Goal: Transaction & Acquisition: Purchase product/service

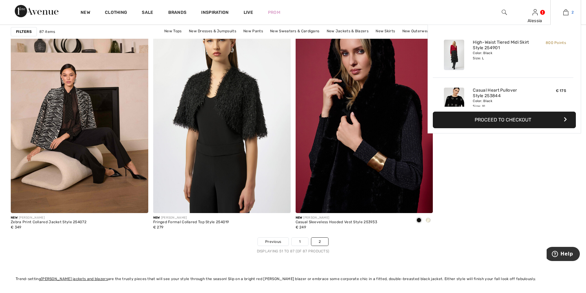
click at [566, 13] on img at bounding box center [566, 12] width 5 height 7
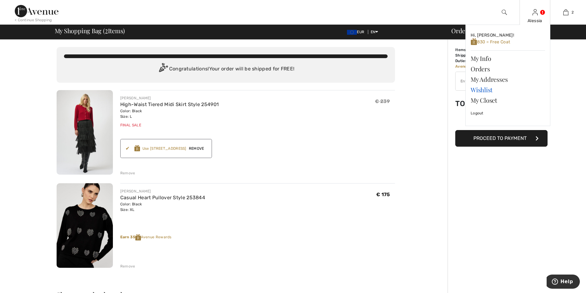
click at [479, 89] on link "Wishlist" at bounding box center [508, 90] width 74 height 10
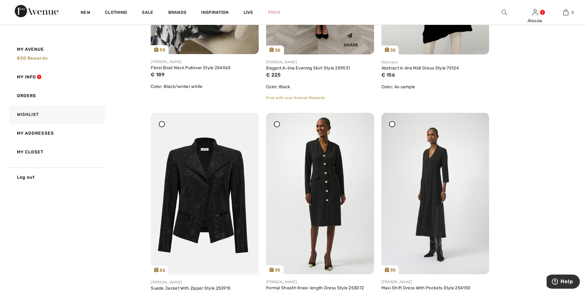
scroll to position [246, 0]
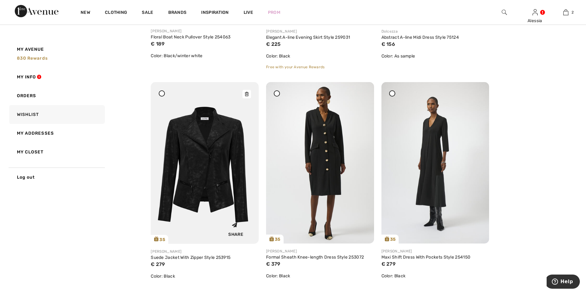
click at [203, 143] on img at bounding box center [205, 163] width 108 height 162
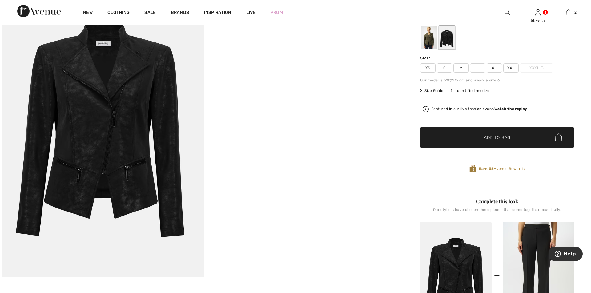
scroll to position [31, 0]
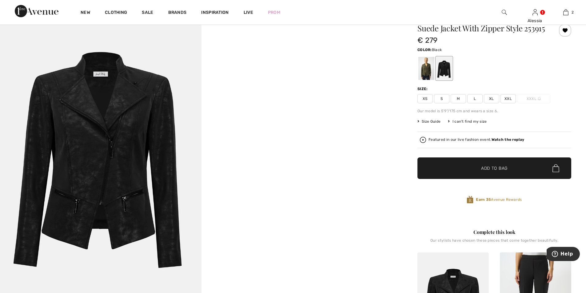
click at [110, 148] on img at bounding box center [101, 157] width 202 height 302
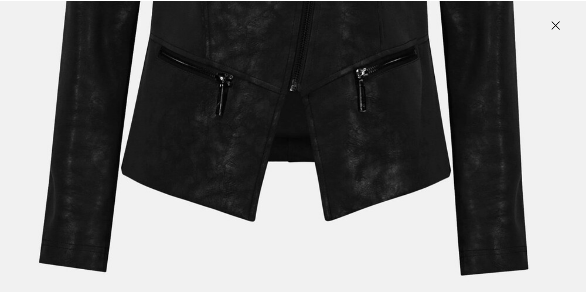
scroll to position [523, 0]
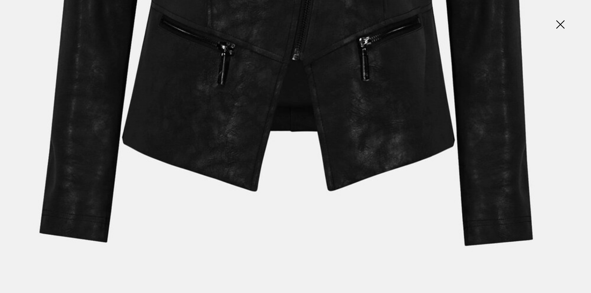
click at [561, 22] on img at bounding box center [560, 25] width 31 height 32
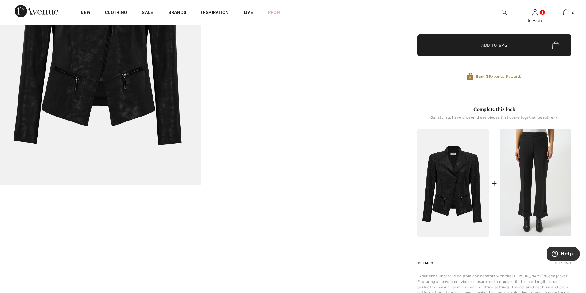
scroll to position [62, 0]
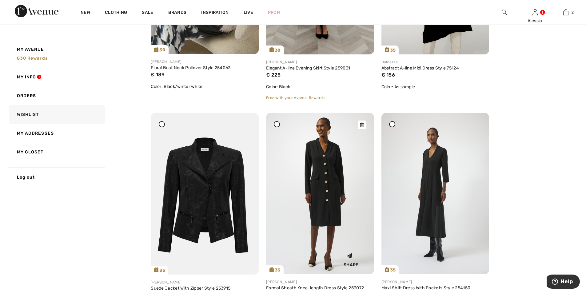
scroll to position [246, 0]
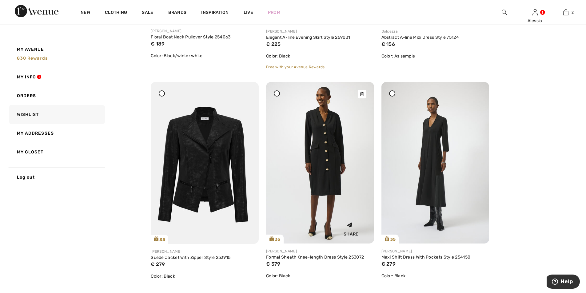
click at [327, 131] on img at bounding box center [320, 163] width 108 height 162
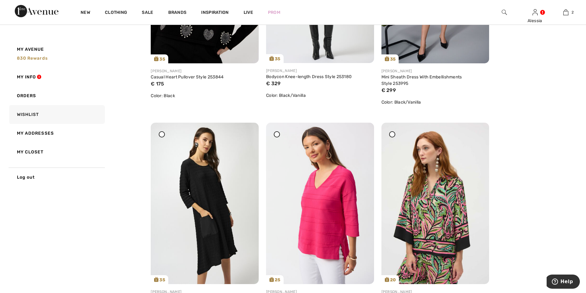
scroll to position [923, 0]
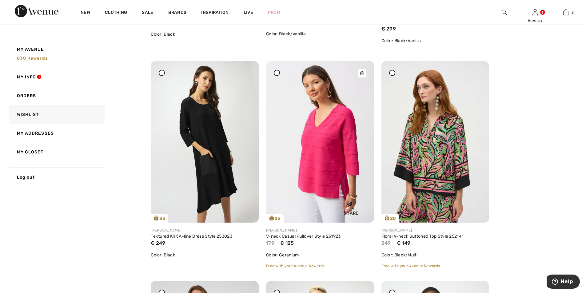
click at [331, 143] on img at bounding box center [320, 142] width 108 height 162
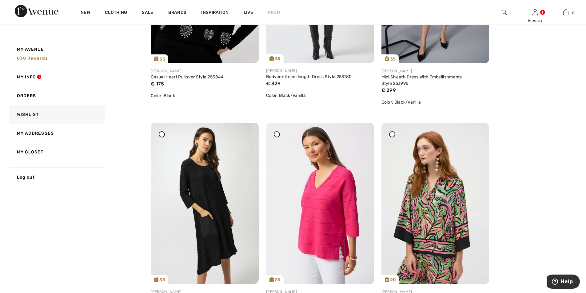
scroll to position [923, 0]
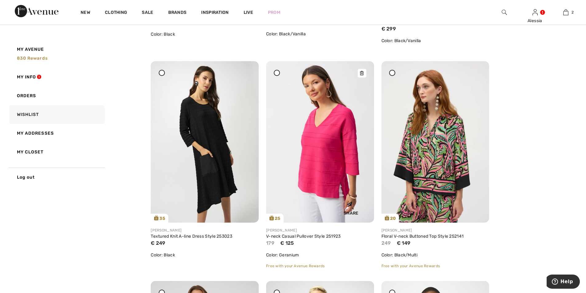
click at [360, 73] on icon at bounding box center [362, 73] width 4 height 4
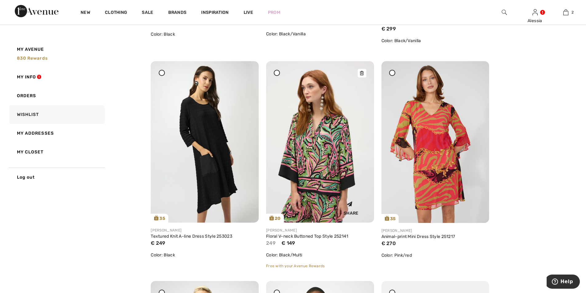
click at [363, 73] on icon at bounding box center [362, 73] width 4 height 4
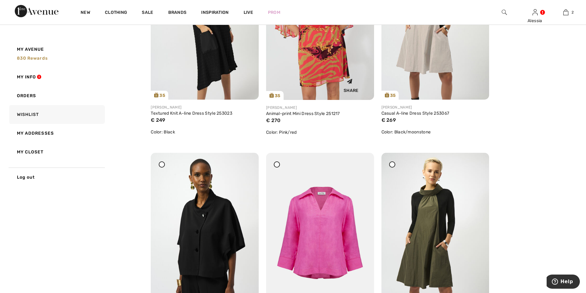
scroll to position [1139, 0]
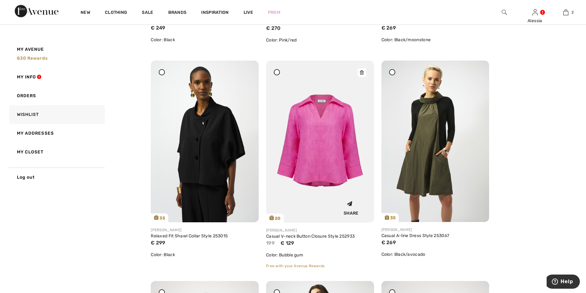
click at [320, 140] on img at bounding box center [320, 142] width 108 height 162
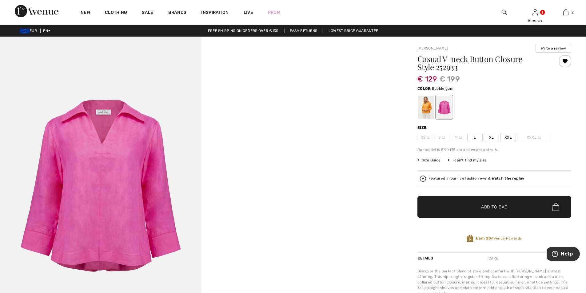
click at [98, 149] on img at bounding box center [101, 188] width 202 height 302
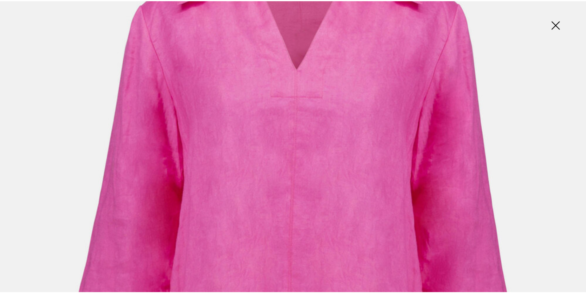
scroll to position [123, 0]
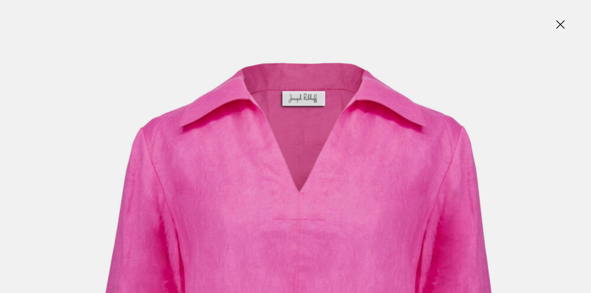
click at [558, 21] on img at bounding box center [560, 25] width 31 height 32
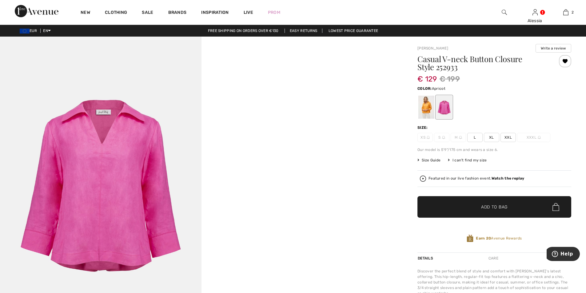
click at [429, 105] on div at bounding box center [427, 107] width 16 height 23
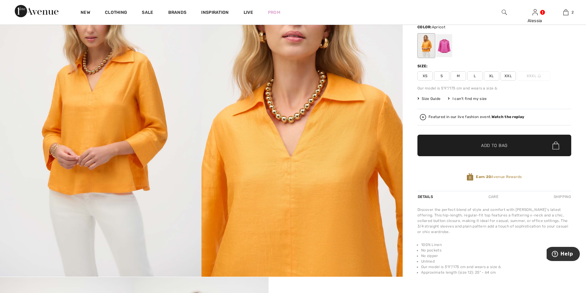
scroll to position [0, 0]
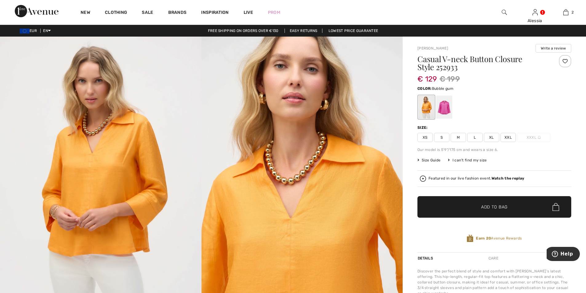
click at [441, 102] on div at bounding box center [444, 107] width 16 height 23
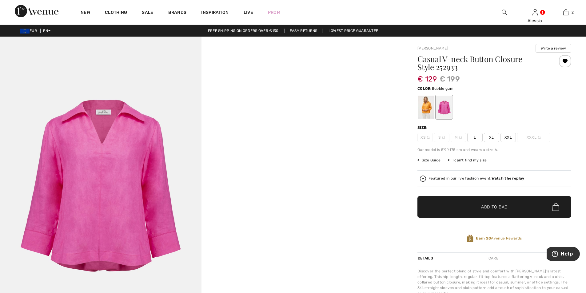
click at [492, 137] on span "XL" at bounding box center [491, 137] width 15 height 9
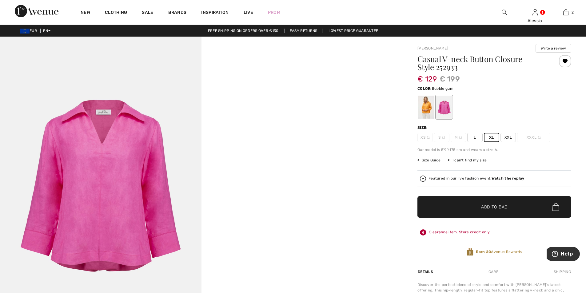
click at [468, 196] on div "Casual V-neck Button Closure Style 252933 € 129 € 199 Color: Bubble gum Size: X…" at bounding box center [495, 160] width 154 height 211
click at [468, 203] on span "✔ Added to Bag Add to Bag" at bounding box center [495, 207] width 154 height 22
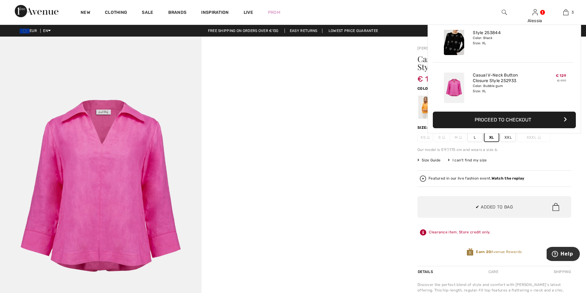
scroll to position [67, 0]
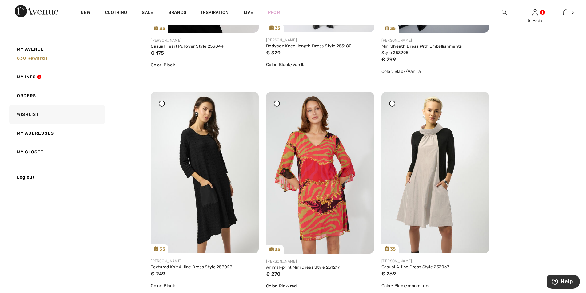
scroll to position [923, 0]
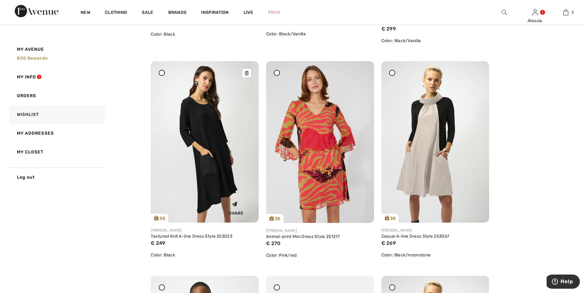
click at [205, 122] on img at bounding box center [205, 142] width 108 height 162
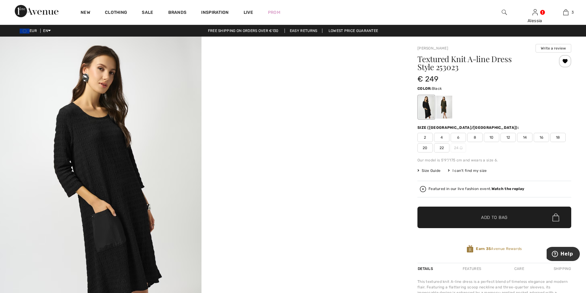
scroll to position [62, 0]
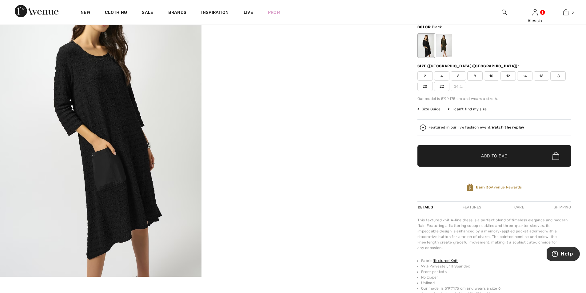
click at [542, 74] on span "16" at bounding box center [541, 75] width 15 height 9
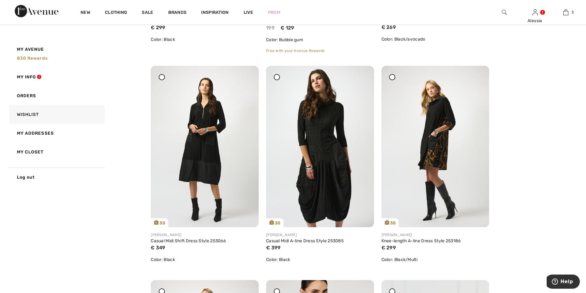
scroll to position [1385, 0]
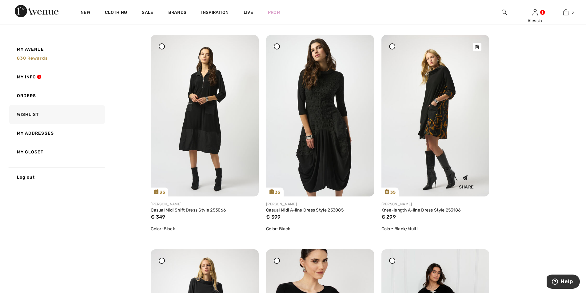
click at [439, 102] on img at bounding box center [436, 116] width 108 height 162
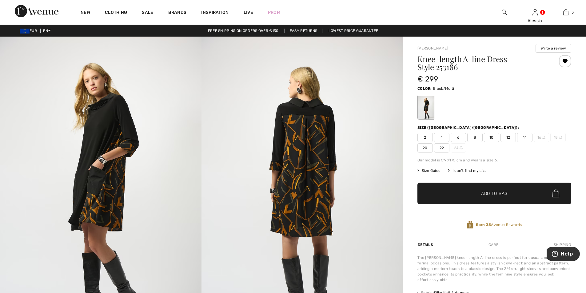
click at [464, 170] on div "I can't find my size" at bounding box center [467, 171] width 39 height 6
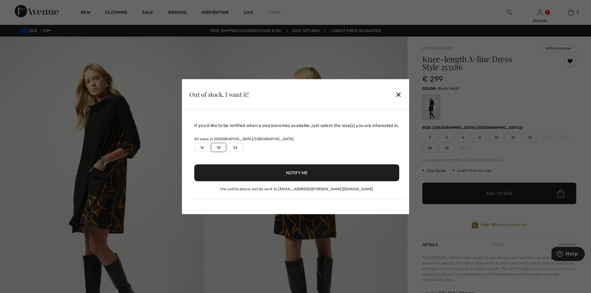
click at [217, 149] on label "18" at bounding box center [218, 147] width 15 height 9
click at [263, 173] on button "Notify Me" at bounding box center [296, 172] width 205 height 17
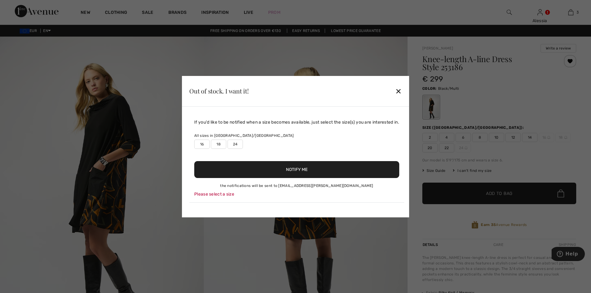
click at [213, 142] on label "18" at bounding box center [218, 144] width 15 height 9
click at [261, 168] on button "Notify Me" at bounding box center [296, 169] width 205 height 17
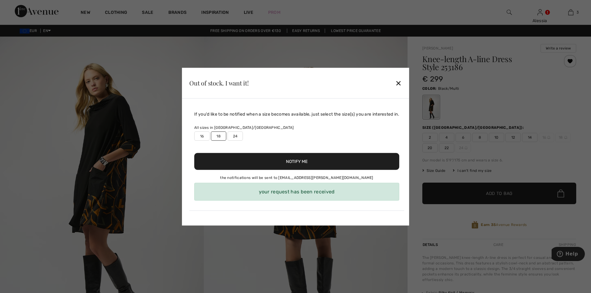
click at [399, 82] on div "✕" at bounding box center [398, 83] width 6 height 13
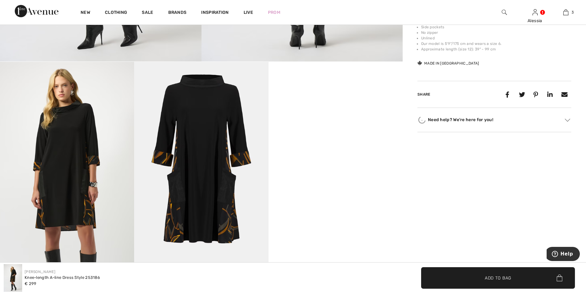
scroll to position [308, 0]
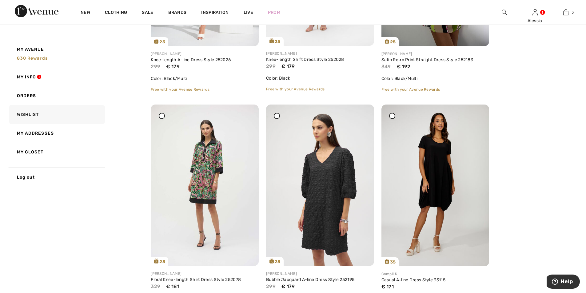
scroll to position [2216, 0]
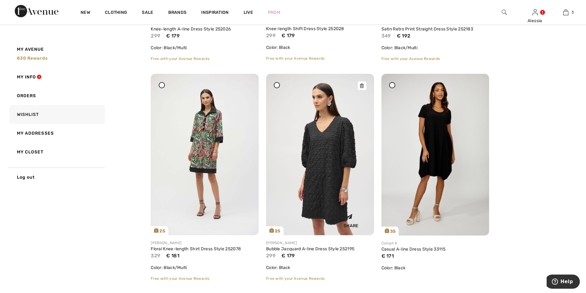
click at [325, 136] on img at bounding box center [320, 155] width 108 height 162
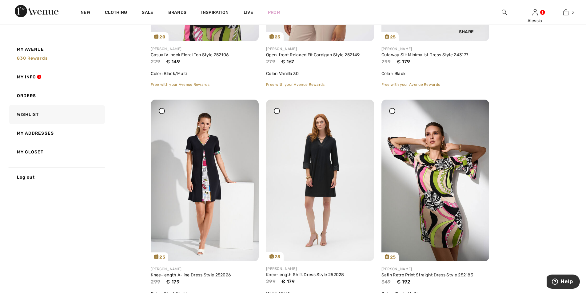
scroll to position [2062, 0]
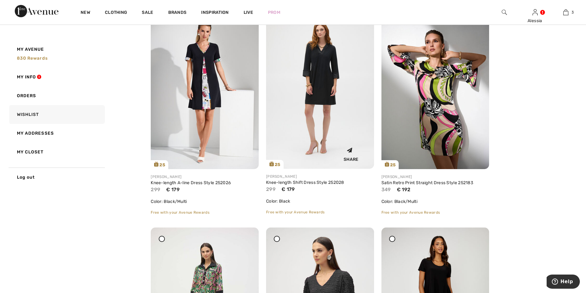
click at [318, 73] on img at bounding box center [320, 88] width 108 height 162
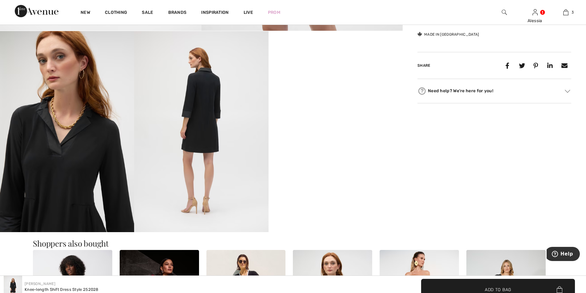
scroll to position [123, 0]
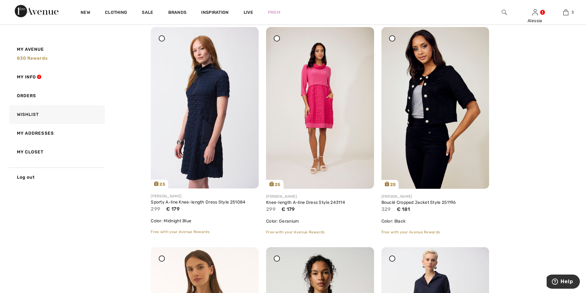
scroll to position [2955, 0]
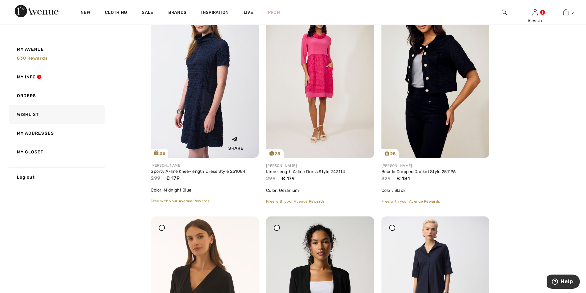
click at [211, 63] on img at bounding box center [205, 77] width 108 height 162
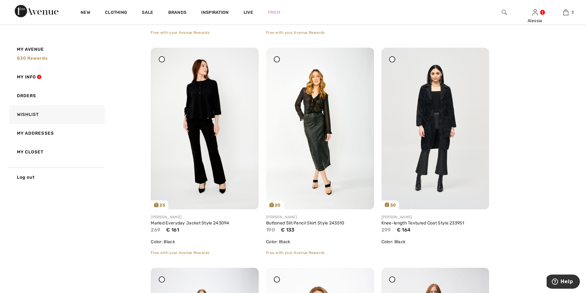
scroll to position [2493, 0]
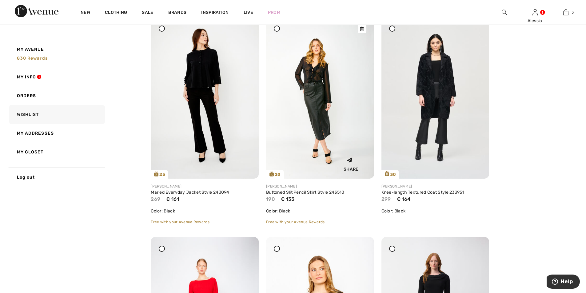
click at [317, 94] on img at bounding box center [320, 98] width 108 height 162
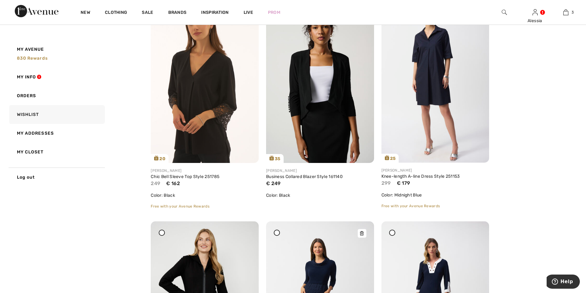
scroll to position [3109, 0]
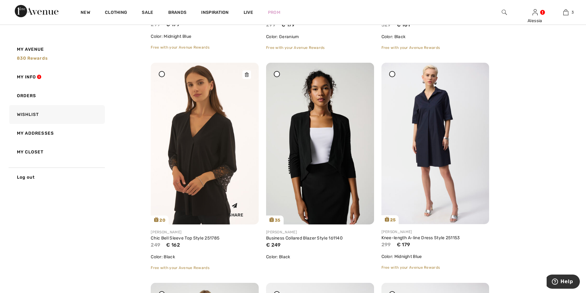
click at [189, 147] on img at bounding box center [205, 144] width 108 height 162
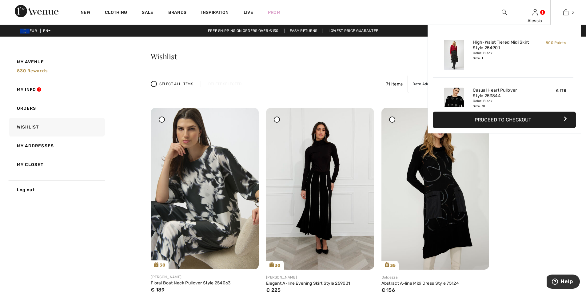
click at [504, 120] on button "Proceed to Checkout" at bounding box center [504, 120] width 143 height 17
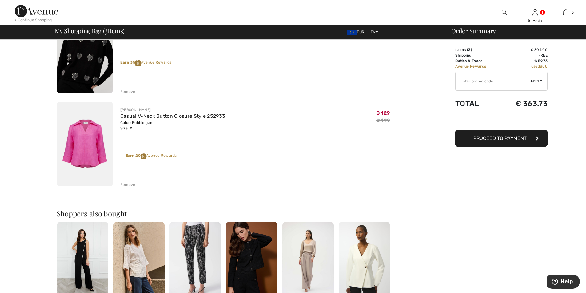
scroll to position [157, 0]
